Goal: Task Accomplishment & Management: Complete application form

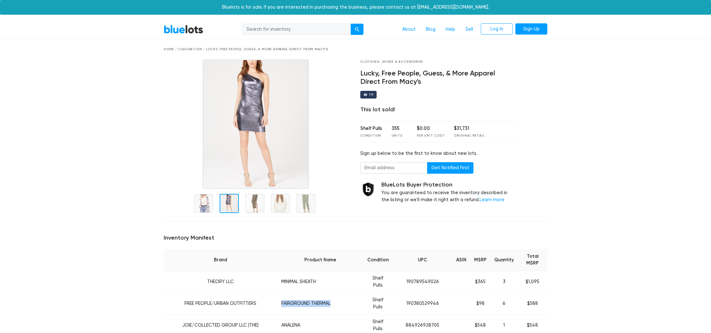
click at [179, 32] on link "BlueLots" at bounding box center [184, 29] width 40 height 9
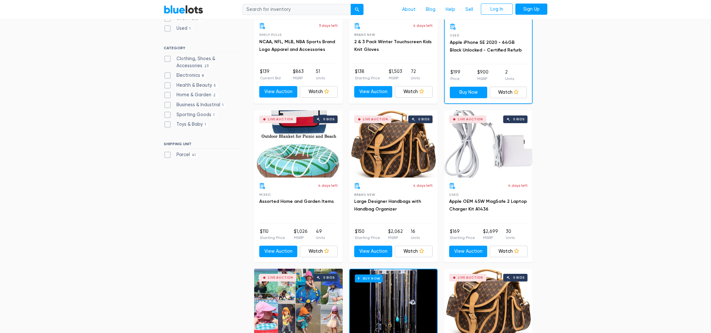
scroll to position [274, 0]
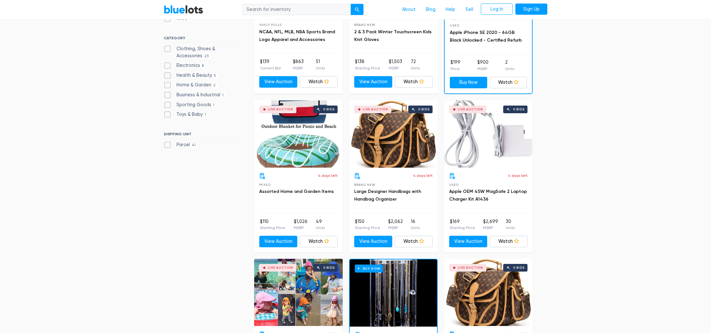
click at [388, 143] on div "Live Auction 0 bids" at bounding box center [393, 133] width 89 height 67
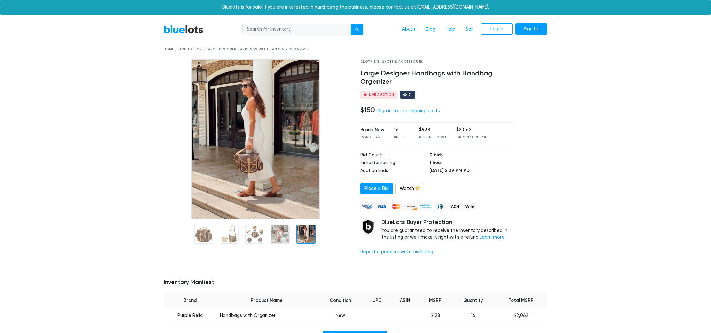
click at [188, 48] on div "Home / Liquidation / Large Designer Handbags with Handbag Organizer" at bounding box center [355, 49] width 383 height 5
click at [192, 48] on div "Home / Liquidation / Large Designer Handbags with Handbag Organizer" at bounding box center [355, 49] width 383 height 5
click at [215, 50] on div "Home / Liquidation / Large Designer Handbags with Handbag Organizer" at bounding box center [355, 49] width 383 height 5
click at [181, 27] on link "BlueLots" at bounding box center [184, 29] width 40 height 9
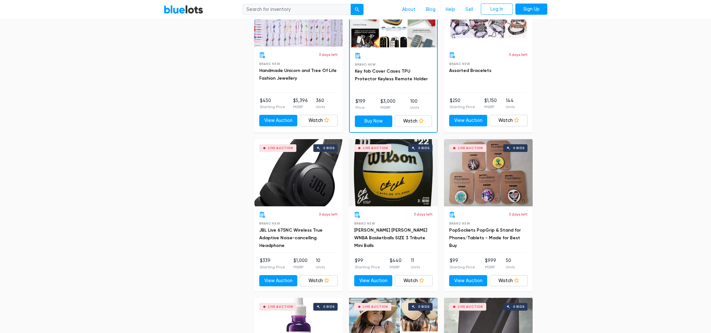
scroll to position [906, 0]
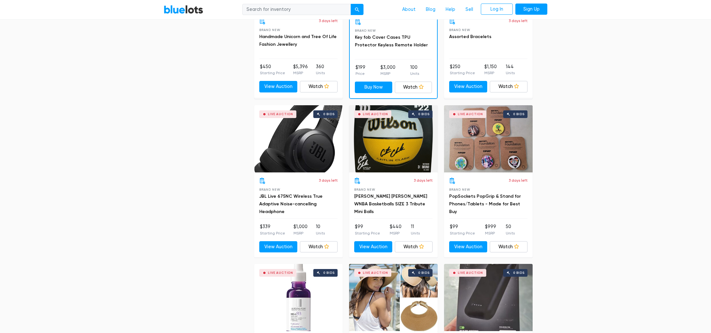
click at [491, 151] on div "Live Auction 0 bids" at bounding box center [488, 138] width 89 height 67
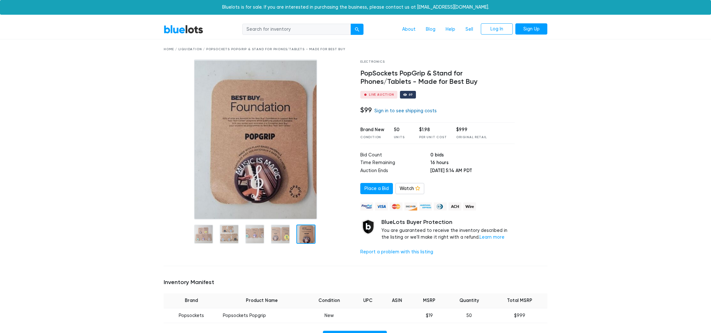
click at [406, 110] on link "Sign in to see shipping costs" at bounding box center [405, 110] width 62 height 5
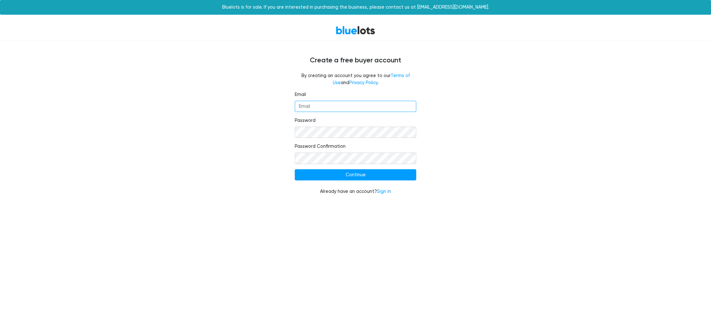
click at [360, 103] on input "Email" at bounding box center [355, 107] width 121 height 12
click at [502, 124] on div "Email Password Password Confirmation Continue Already have an account? Sign in" at bounding box center [355, 147] width 393 height 112
click at [356, 111] on input "Email" at bounding box center [355, 107] width 121 height 12
type input "info@seechellesell.com"
click at [295, 169] on input "Continue" at bounding box center [355, 175] width 121 height 12
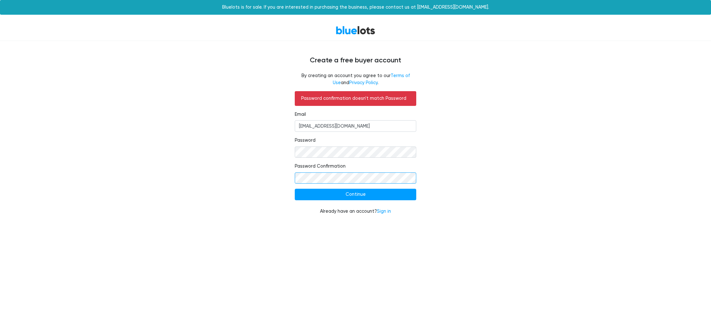
click at [295, 189] on input "Continue" at bounding box center [355, 195] width 121 height 12
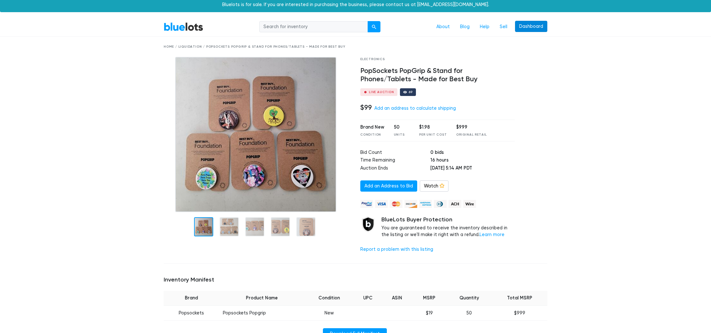
click at [531, 32] on li "Dashboard" at bounding box center [529, 27] width 35 height 12
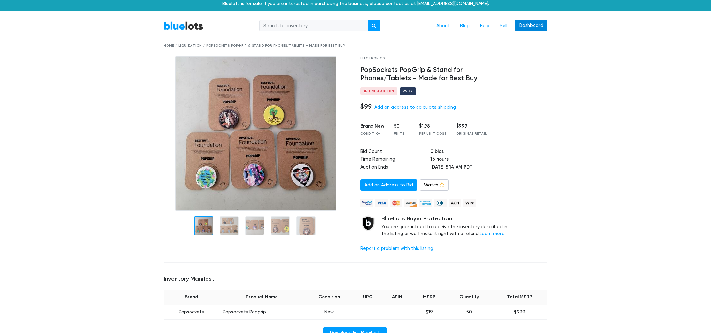
click at [531, 23] on link "Dashboard" at bounding box center [531, 26] width 32 height 12
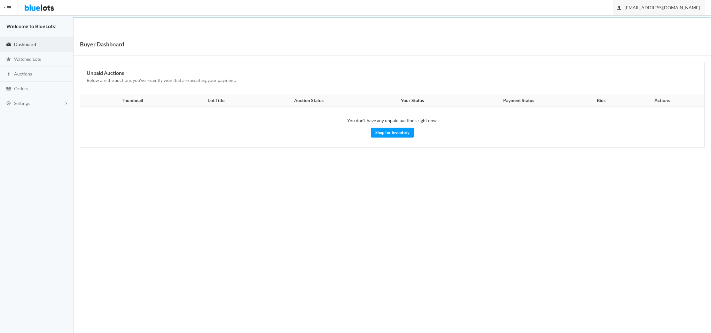
click at [664, 7] on span "[EMAIL_ADDRESS][DOMAIN_NAME]" at bounding box center [658, 7] width 82 height 5
click at [11, 8] on button "HIDE MENU" at bounding box center [9, 7] width 18 height 15
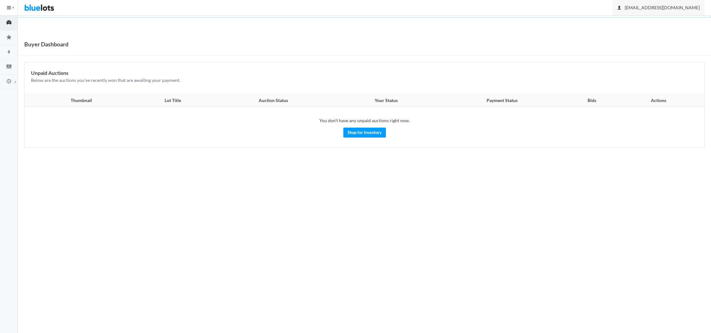
click at [666, 9] on span "[EMAIL_ADDRESS][DOMAIN_NAME]" at bounding box center [658, 7] width 82 height 5
click at [8, 78] on icon "cog" at bounding box center [9, 81] width 18 height 6
click at [32, 96] on span "Buyer Profile Incomplete" at bounding box center [38, 93] width 26 height 5
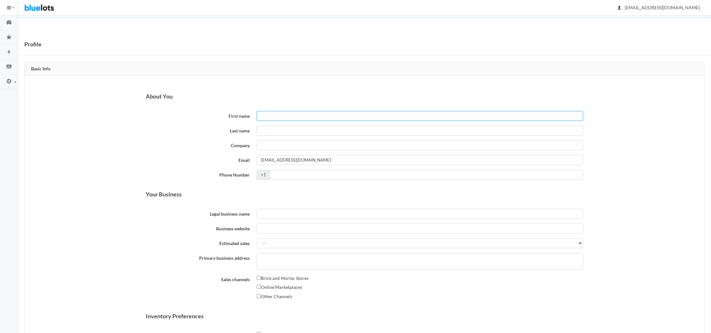
click at [292, 118] on input "First name" at bounding box center [420, 116] width 326 height 10
type input "[PERSON_NAME]"
type input "See Chelle Sell"
type input "4022137473"
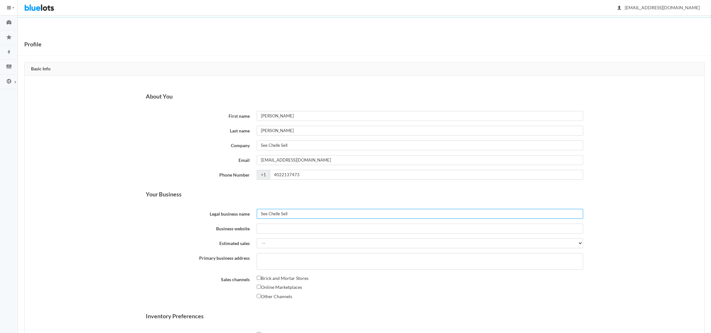
type input "See Chelle Sell"
type input "l"
type input "[DOMAIN_NAME]"
select select "Less than $5,000"
click at [257, 238] on select "-- Less than $5,000 $5,000 to $10,000 $10,000 to $25,000 $25,000 to $50,000 $50…" at bounding box center [420, 243] width 326 height 10
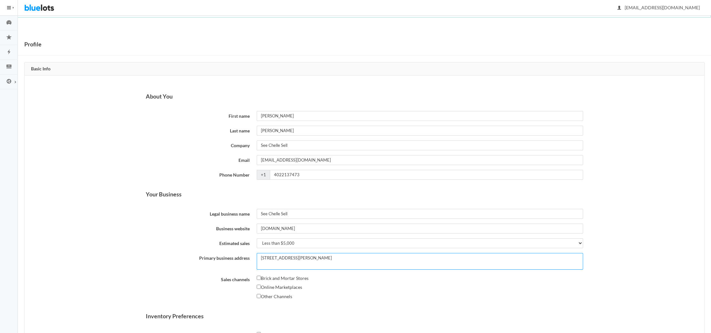
type textarea "[STREET_ADDRESS][PERSON_NAME]"
click at [257, 287] on input "Online Marketplaces" at bounding box center [259, 286] width 4 height 4
checkbox input "true"
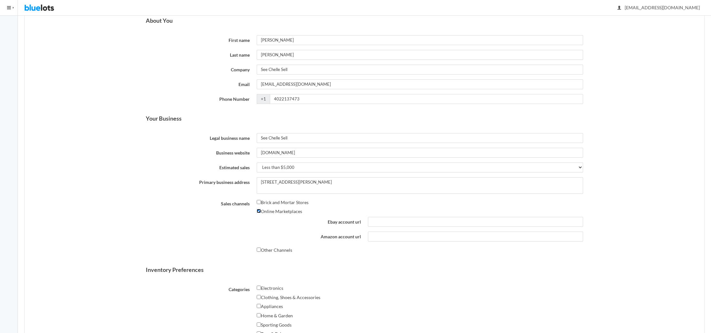
scroll to position [94, 0]
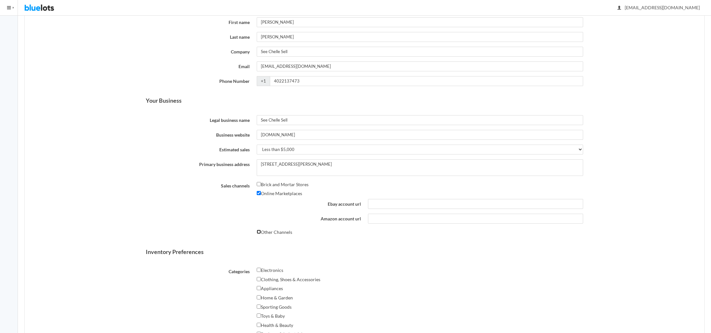
click at [260, 230] on input "Other Channels" at bounding box center [259, 231] width 4 height 4
checkbox input "true"
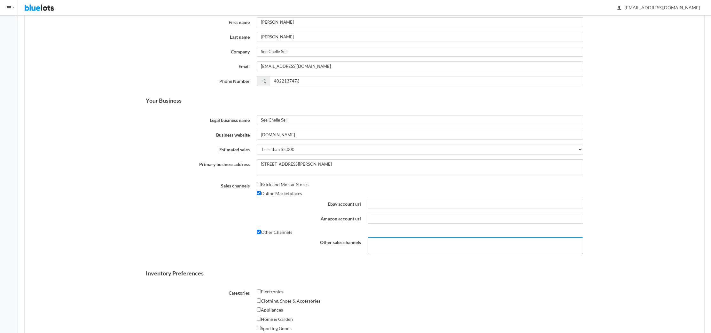
click at [415, 249] on textarea "Other sales channels" at bounding box center [475, 245] width 215 height 17
click at [261, 193] on label "Online Marketplaces" at bounding box center [279, 195] width 45 height 8
click at [261, 193] on input "Online Marketplaces" at bounding box center [259, 194] width 4 height 4
checkbox input "false"
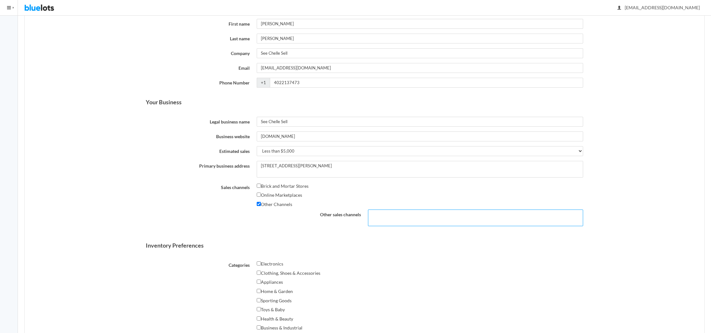
click at [390, 215] on textarea "Other sales channels" at bounding box center [475, 217] width 215 height 17
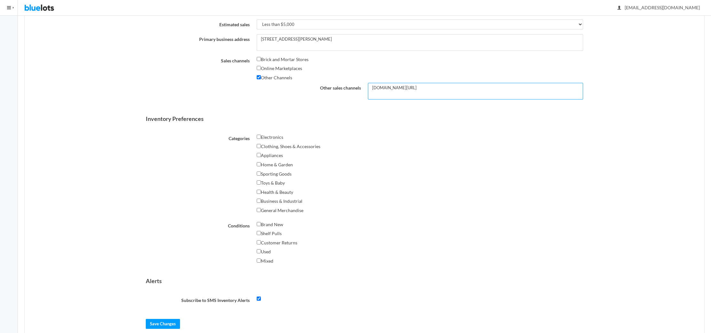
scroll to position [219, 0]
type textarea "poshmark.com/shopseechellesell"
click at [264, 142] on label "Clothing, Shoes & Accessories" at bounding box center [289, 146] width 64 height 8
click at [261, 143] on input "Clothing, Shoes & Accessories" at bounding box center [259, 145] width 4 height 4
checkbox input "true"
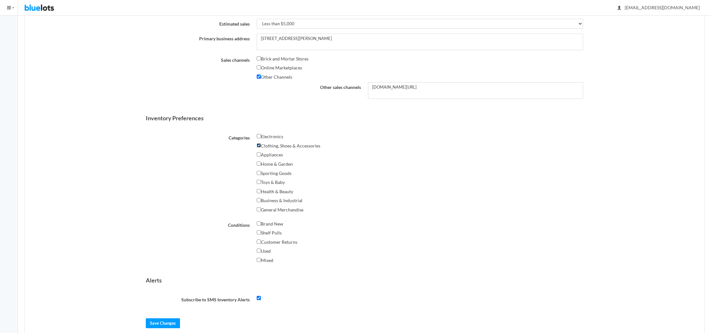
scroll to position [231, 0]
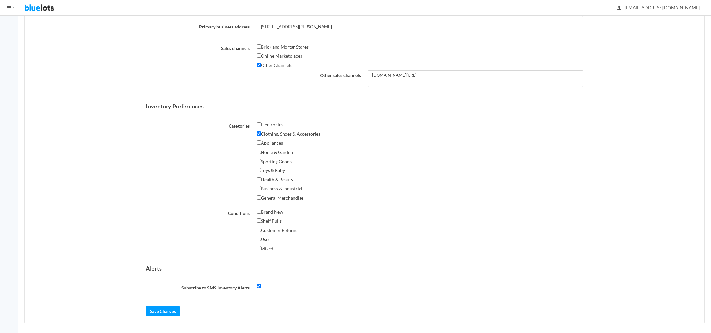
click at [277, 211] on label "Brand New" at bounding box center [270, 212] width 27 height 8
click at [261, 211] on input "Brand New" at bounding box center [259, 211] width 4 height 4
checkbox input "true"
click at [272, 218] on label "Shelf Pulls" at bounding box center [269, 221] width 25 height 8
click at [261, 218] on input "Shelf Pulls" at bounding box center [259, 220] width 4 height 4
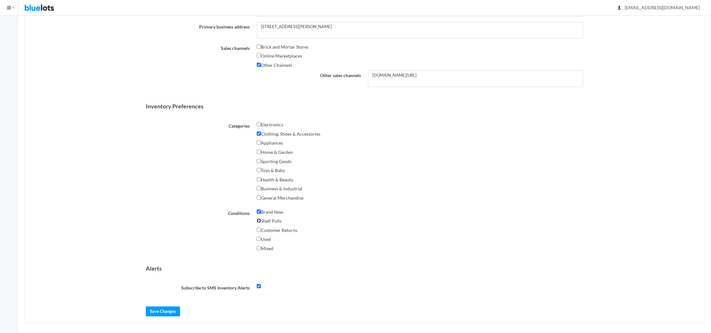
checkbox input "true"
click at [167, 309] on input "Save Changes" at bounding box center [163, 311] width 34 height 10
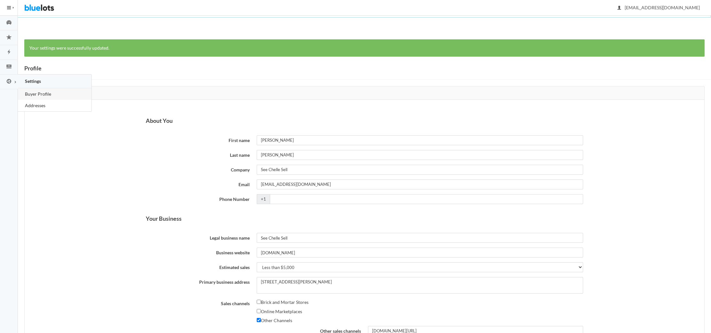
click at [38, 105] on span "Addresses" at bounding box center [35, 105] width 20 height 5
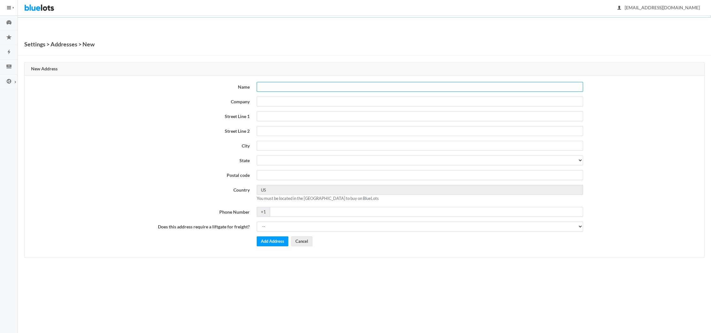
click at [294, 82] on input "text" at bounding box center [420, 87] width 326 height 10
type input "[PERSON_NAME]"
type input "See Chelle Sell"
type input "[STREET_ADDRESS][PERSON_NAME]"
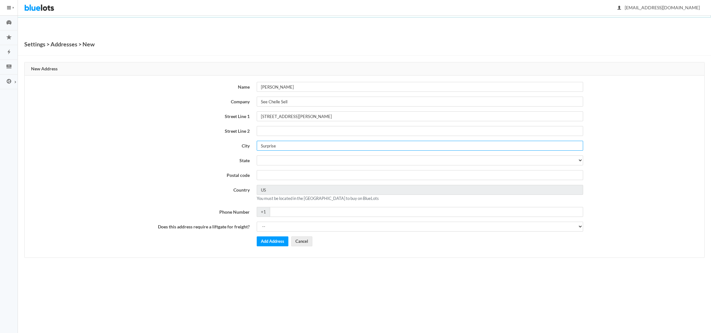
type input "Surprise"
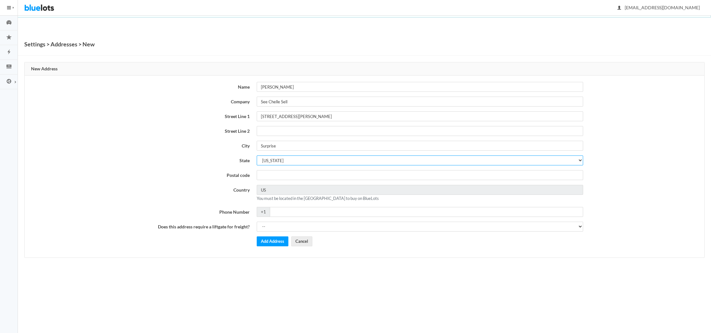
select select "AZ"
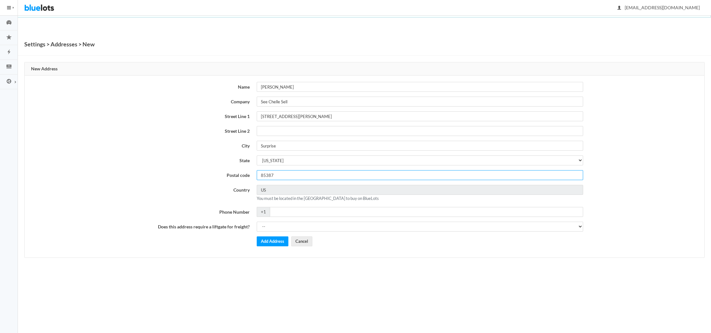
type input "85387"
type input "4022137473"
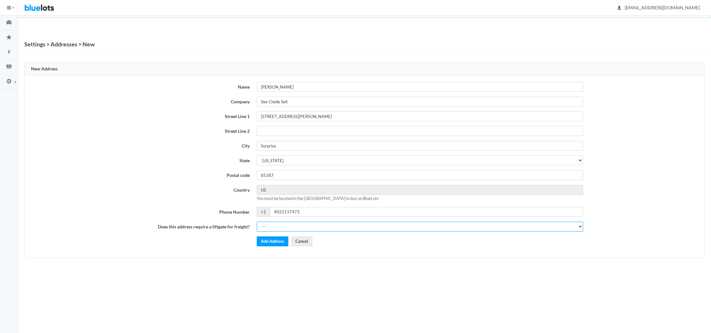
select select "0"
click at [271, 240] on button "Add Address" at bounding box center [273, 241] width 32 height 10
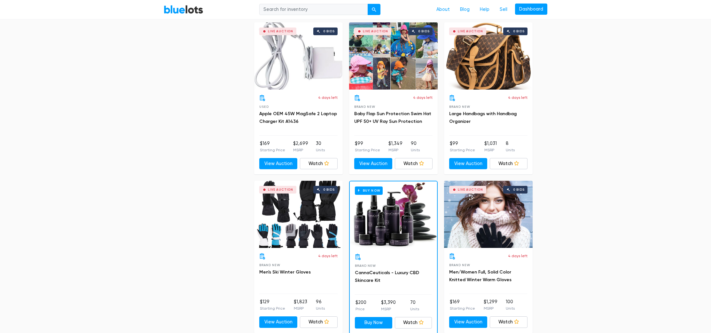
scroll to position [514, 0]
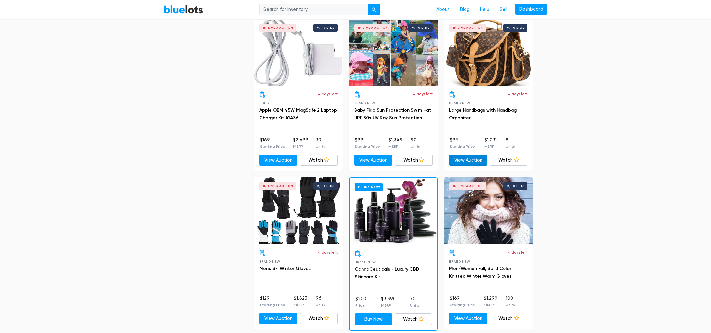
click at [466, 159] on link "View Auction" at bounding box center [468, 160] width 38 height 12
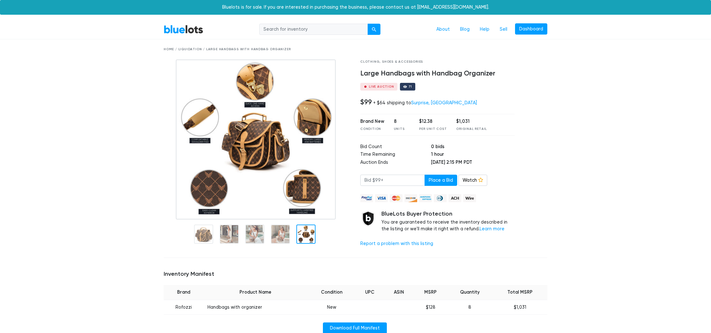
click at [309, 234] on div at bounding box center [305, 233] width 19 height 19
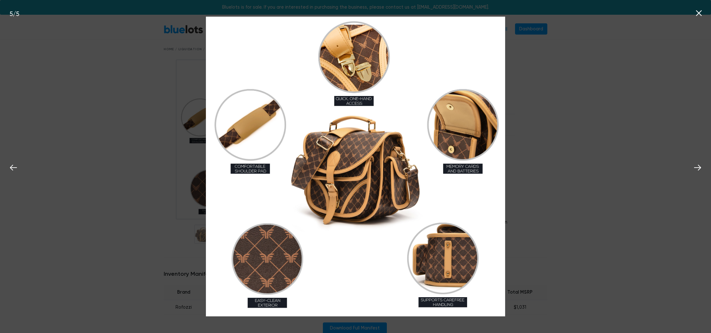
click at [125, 227] on div "5 / 5" at bounding box center [355, 166] width 711 height 333
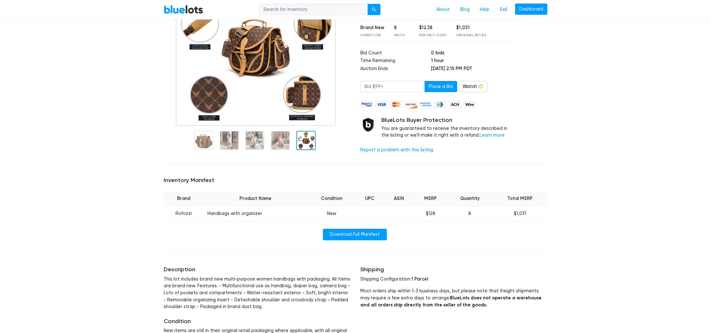
scroll to position [94, 0]
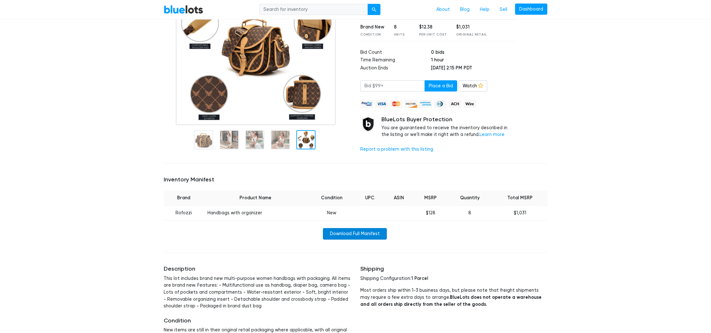
click at [335, 230] on link "Download Full Manifest" at bounding box center [355, 234] width 64 height 12
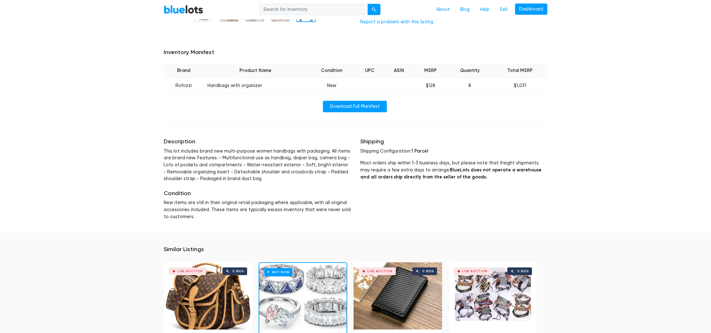
scroll to position [0, 0]
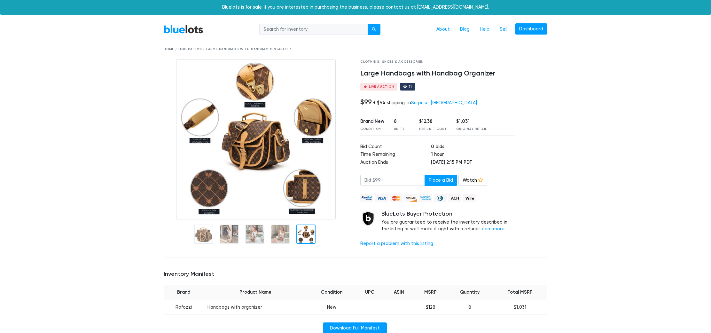
click at [193, 49] on div "Home / Liquidation / Large Handbags with Handbag Organizer" at bounding box center [355, 49] width 383 height 5
click at [190, 49] on div "Home / Liquidation / Large Handbags with Handbag Organizer" at bounding box center [355, 49] width 383 height 5
click at [192, 25] on link "BlueLots" at bounding box center [184, 29] width 40 height 9
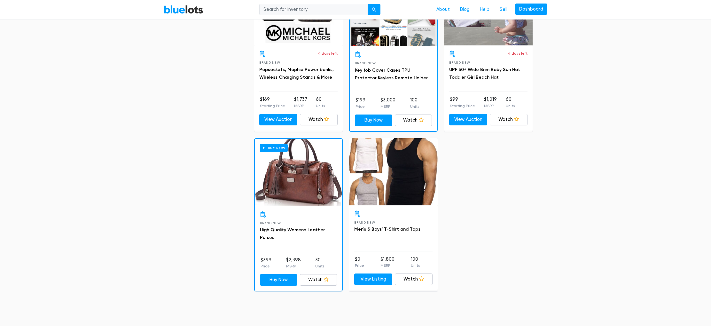
scroll to position [2487, 0]
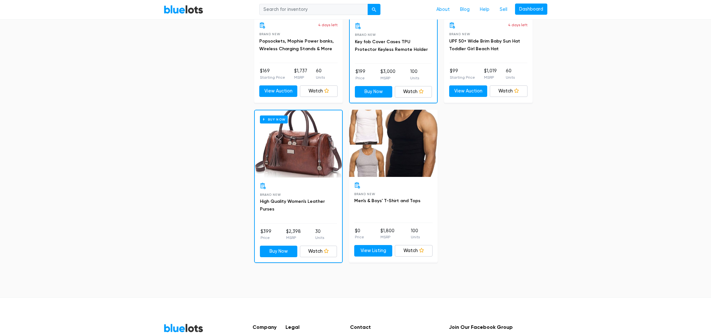
click at [315, 159] on div "Buy Now" at bounding box center [298, 143] width 87 height 67
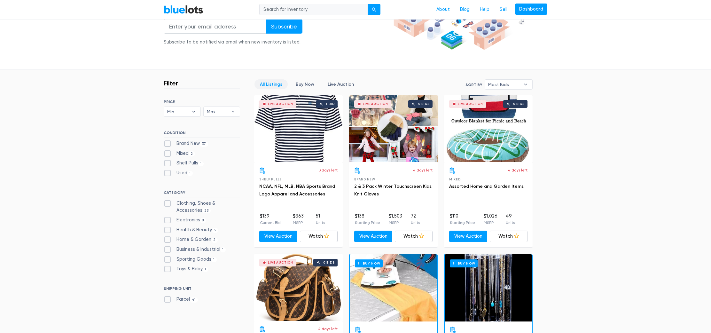
scroll to position [0, 0]
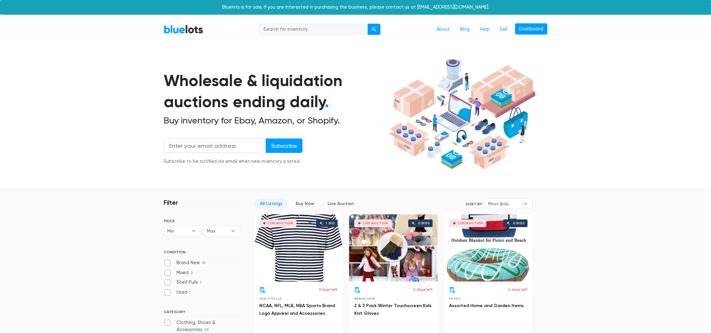
click at [191, 27] on link "BlueLots" at bounding box center [184, 29] width 40 height 9
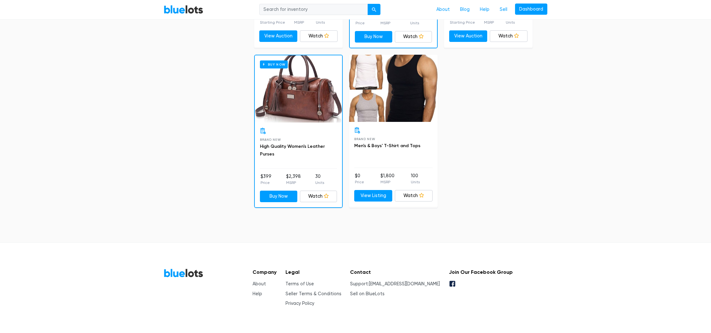
scroll to position [2553, 0]
